Goal: Find specific page/section: Find specific page/section

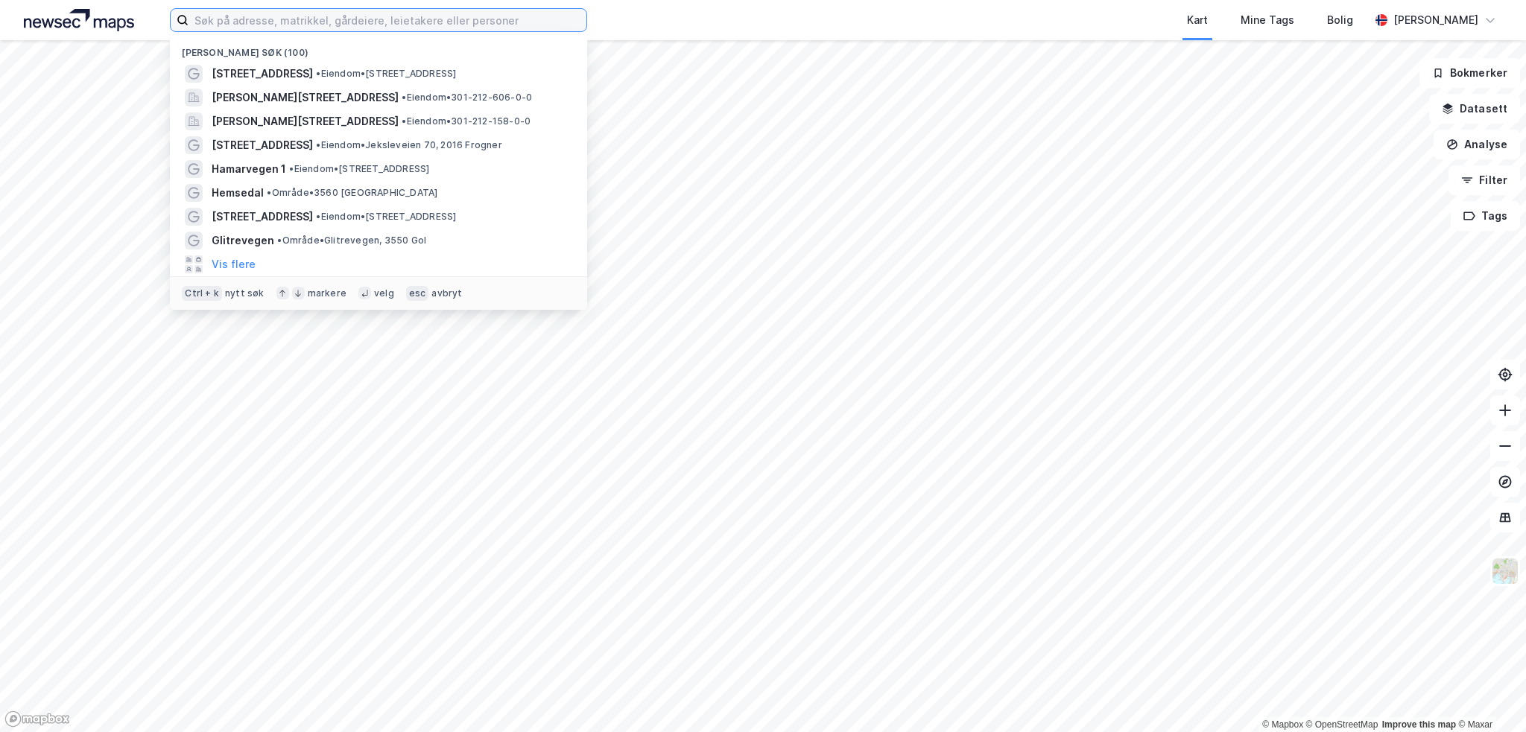
click at [288, 10] on input at bounding box center [387, 20] width 398 height 22
paste input "[PERSON_NAME] Gate 3"
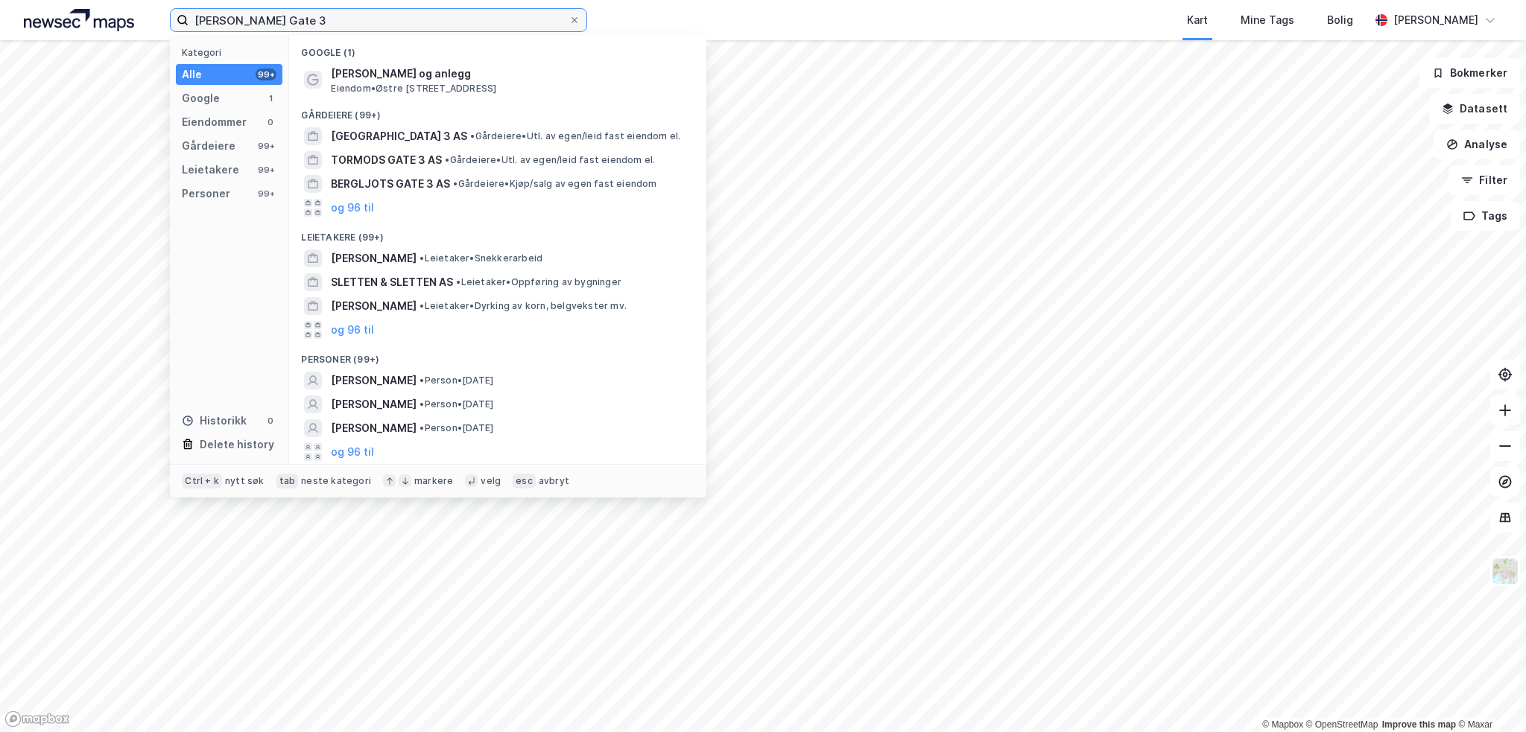
drag, startPoint x: 325, startPoint y: 20, endPoint x: 122, endPoint y: 11, distance: 202.8
click at [122, 11] on div "Asbjørn Slettes Gate 3 Kategori Alle 99+ Google 1 Eiendommer 0 Gårdeiere 99+ Le…" at bounding box center [763, 20] width 1526 height 40
paste input "Kinobakken 1"
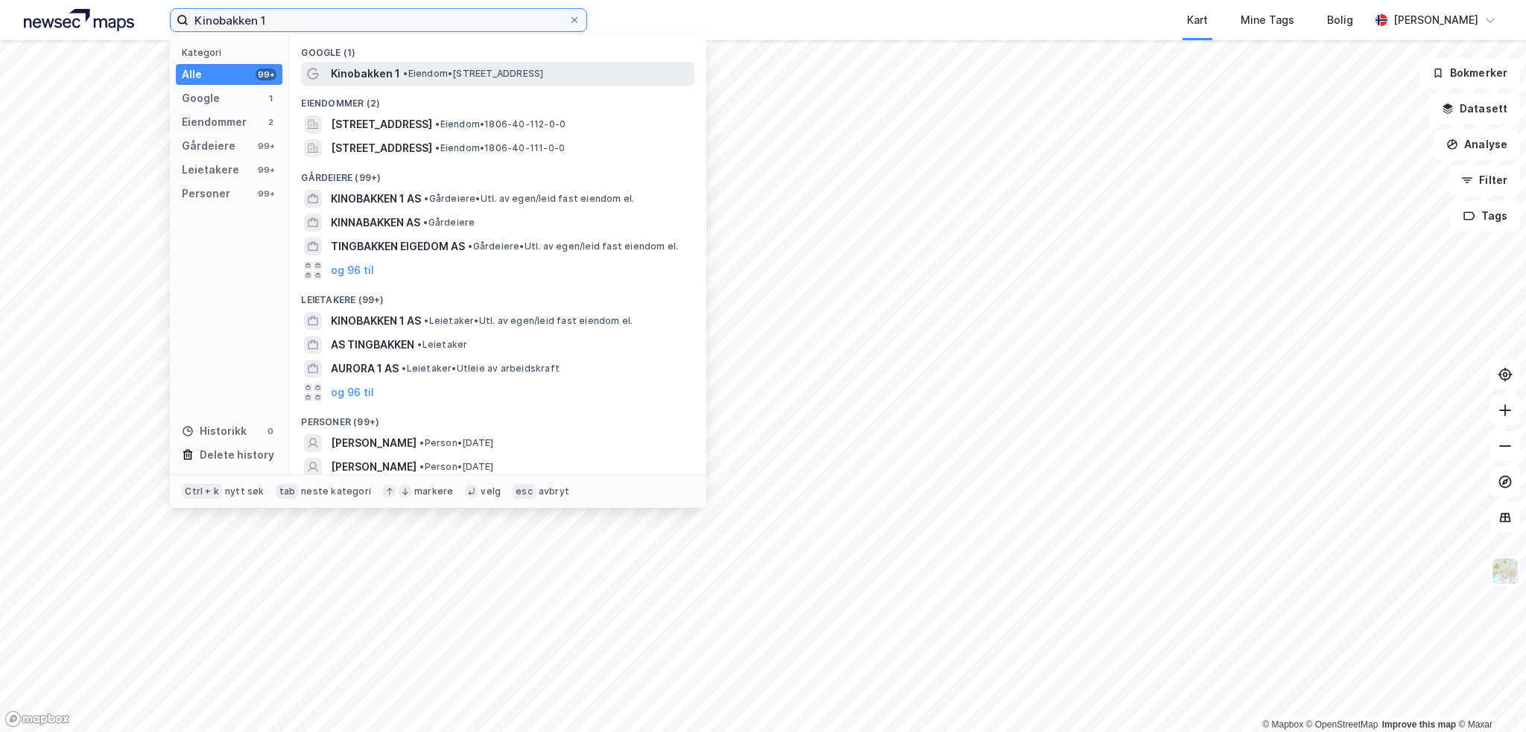
type input "Kinobakken 1"
click at [364, 71] on span "Kinobakken 1" at bounding box center [365, 74] width 69 height 18
